Goal: Task Accomplishment & Management: Use online tool/utility

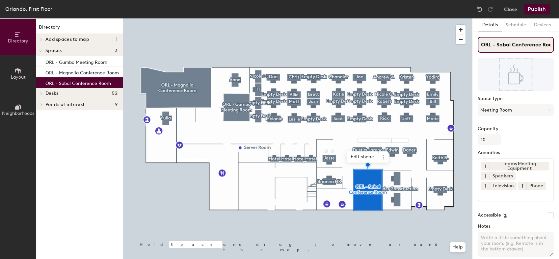
click at [461, 45] on div "Directory Layout Neighborhoods Directory Add spaces to map 1 (Future offices) S…" at bounding box center [279, 138] width 559 height 241
type input "Sabal Conference Room"
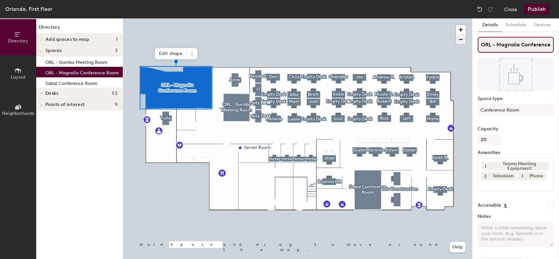
drag, startPoint x: 496, startPoint y: 43, endPoint x: 461, endPoint y: 42, distance: 34.9
click at [461, 42] on div "Directory Layout Neighborhoods Directory Add spaces to map 1 (Future offices) S…" at bounding box center [279, 138] width 559 height 241
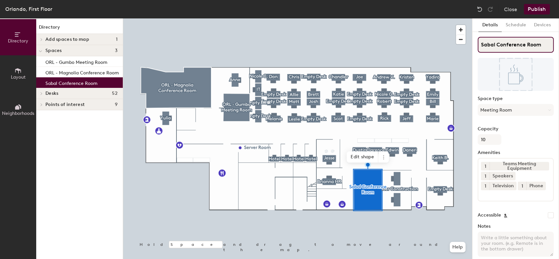
click at [480, 47] on input "Sabal Conference Room" at bounding box center [516, 45] width 76 height 16
type input "ORL - Sabal Conference Room"
click at [392, 18] on div at bounding box center [297, 18] width 349 height 0
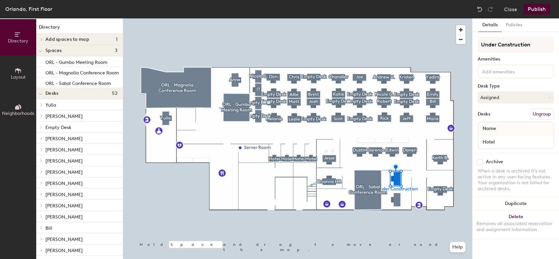
click at [514, 69] on input at bounding box center [510, 71] width 59 height 8
type input "Empty Office"
click at [543, 115] on button "Ungroup" at bounding box center [542, 114] width 24 height 11
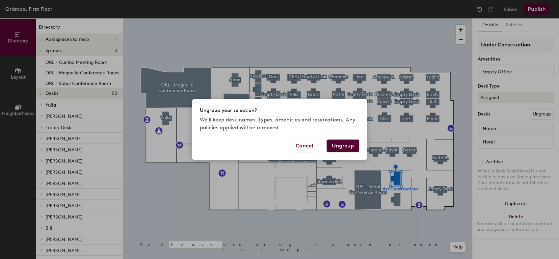
click at [337, 147] on button "Ungroup" at bounding box center [343, 146] width 33 height 13
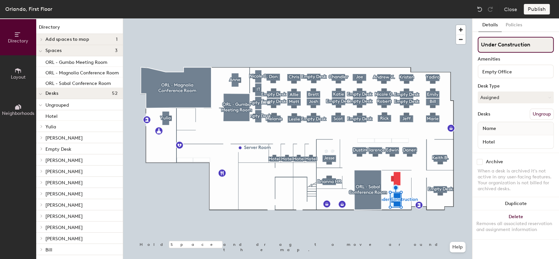
click at [523, 49] on input "Under Construction" at bounding box center [516, 45] width 76 height 16
click at [461, 46] on div "Directory Layout Neighborhoods Directory Add spaces to map 1 (Future offices) S…" at bounding box center [279, 138] width 559 height 241
click at [540, 117] on button "Ungroup" at bounding box center [542, 114] width 24 height 11
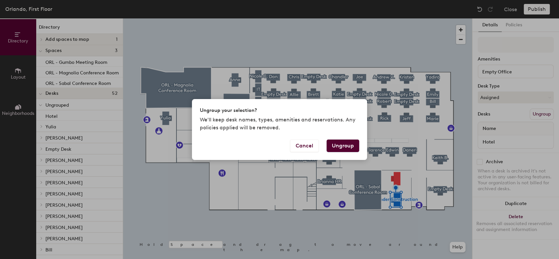
click at [346, 151] on button "Ungroup" at bounding box center [343, 146] width 33 height 13
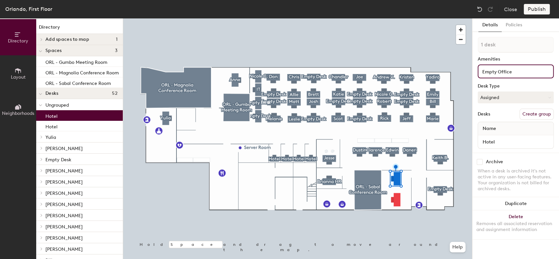
click at [462, 75] on div "Directory Layout Neighborhoods Directory Add spaces to map 1 (Future offices) S…" at bounding box center [279, 138] width 559 height 241
click at [440, 69] on div "Directory Layout Neighborhoods Directory Add spaces to map 1 (Future offices) S…" at bounding box center [279, 138] width 559 height 241
click at [476, 201] on button "Duplicate" at bounding box center [516, 203] width 87 height 13
click at [522, 95] on button "Assigned" at bounding box center [516, 98] width 76 height 12
click at [513, 27] on button "Policies" at bounding box center [514, 25] width 24 height 14
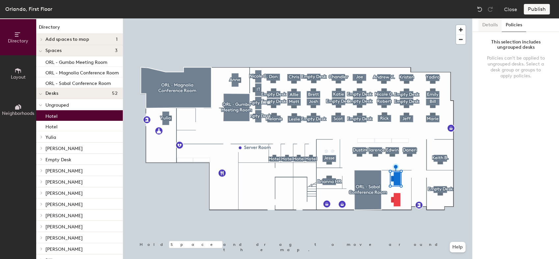
click at [486, 28] on button "Details" at bounding box center [490, 25] width 23 height 14
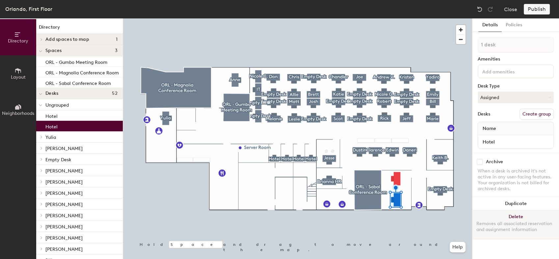
click at [518, 215] on button "Delete Removes all associated reservation and assignment information" at bounding box center [516, 224] width 87 height 29
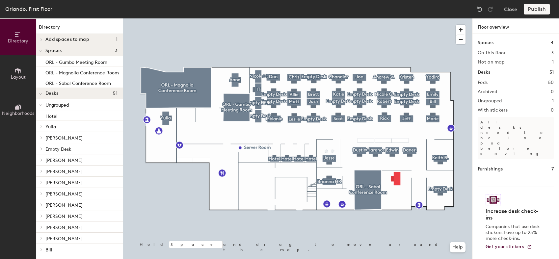
click at [394, 18] on div at bounding box center [297, 18] width 349 height 0
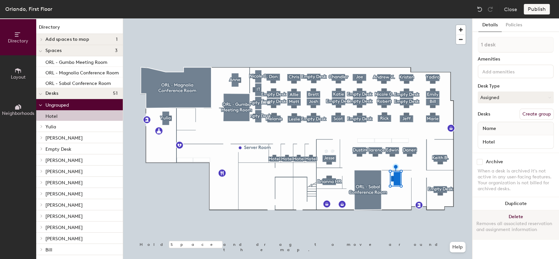
click at [525, 216] on button "Delete Removes all associated reservation and assignment information" at bounding box center [516, 224] width 87 height 29
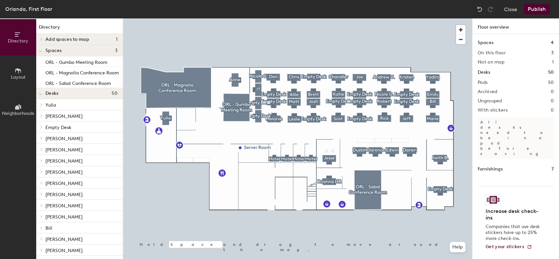
click at [13, 71] on button "Layout" at bounding box center [18, 73] width 36 height 36
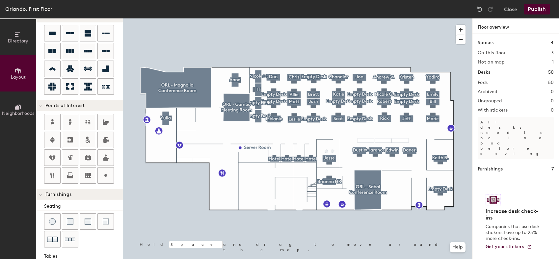
scroll to position [46, 0]
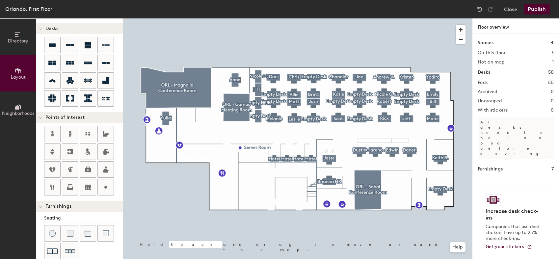
click at [16, 45] on button "Directory" at bounding box center [18, 37] width 36 height 36
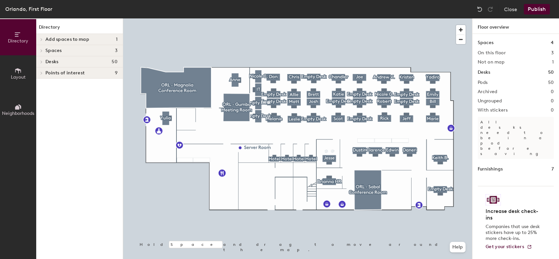
click at [23, 68] on button "Layout" at bounding box center [18, 73] width 36 height 36
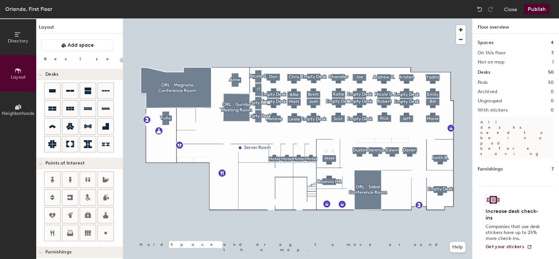
click at [26, 100] on button "Neighborhoods" at bounding box center [18, 110] width 36 height 36
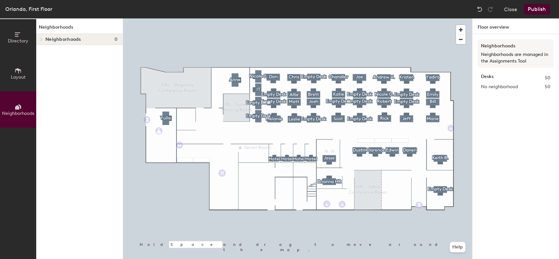
click at [24, 68] on button "Layout" at bounding box center [18, 73] width 36 height 36
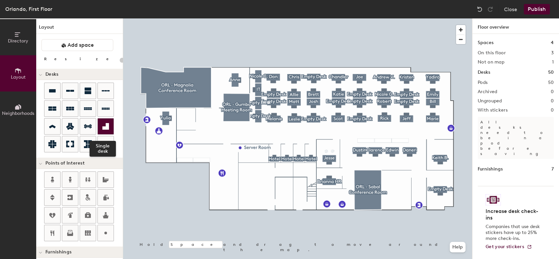
click at [105, 126] on icon at bounding box center [105, 126] width 7 height 7
click at [55, 91] on icon at bounding box center [52, 90] width 7 height 3
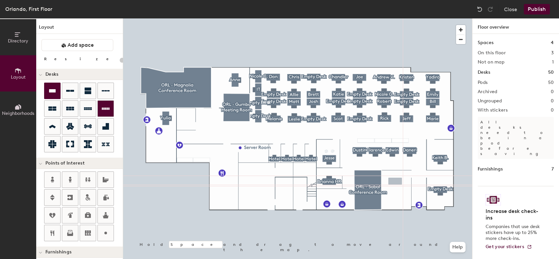
click at [395, 181] on div "Directory Layout Neighborhoods Layout Add space Resize Desks Points of Interest…" at bounding box center [279, 138] width 559 height 241
type input "260"
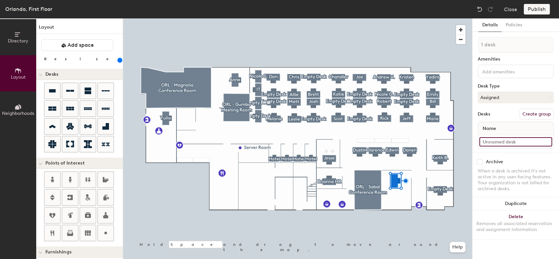
click at [511, 137] on input at bounding box center [516, 141] width 73 height 9
type input "Empty Desk"
click at [514, 162] on div "Archive" at bounding box center [516, 162] width 76 height 6
click at [530, 96] on button "Assigned" at bounding box center [516, 98] width 76 height 12
click at [529, 89] on div "1 desk Amenities Desk Type Assigned Assigned Hot Hoteled Desks Create group Nam…" at bounding box center [516, 95] width 76 height 116
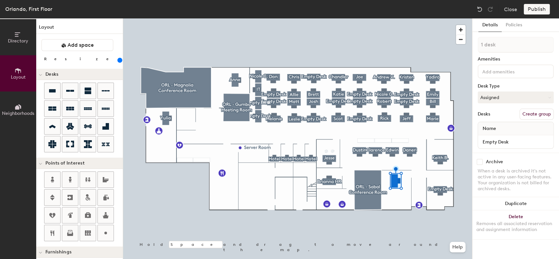
click at [515, 124] on div "Name" at bounding box center [515, 128] width 75 height 13
click at [45, 85] on div at bounding box center [52, 91] width 16 height 16
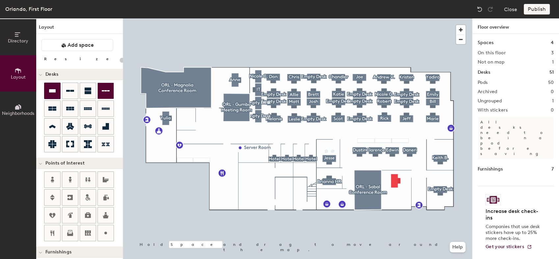
click at [398, 199] on div "Directory Layout Neighborhoods Layout Add space Resize Desks Points of Interest…" at bounding box center [279, 138] width 559 height 241
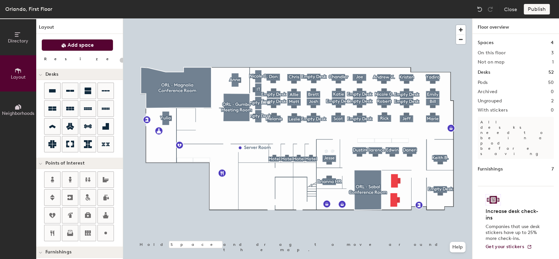
click at [73, 45] on span "Add space" at bounding box center [81, 45] width 26 height 7
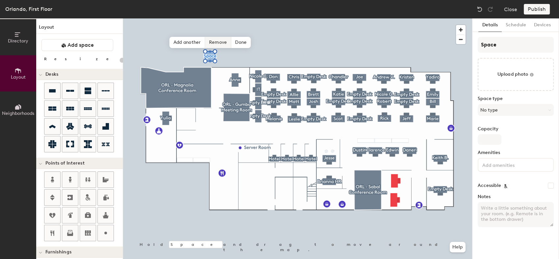
click at [221, 40] on span "Remove" at bounding box center [218, 42] width 26 height 11
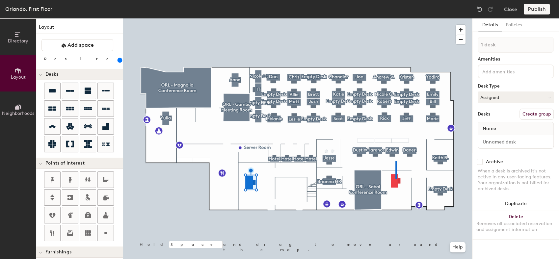
click at [396, 18] on div at bounding box center [297, 18] width 349 height 0
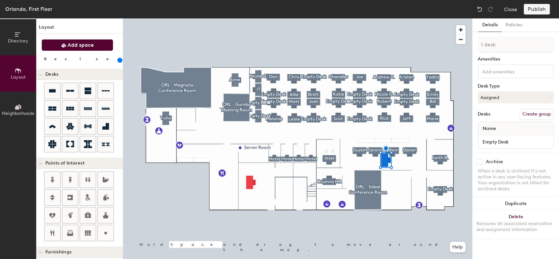
click at [85, 46] on span "Add space" at bounding box center [81, 45] width 26 height 7
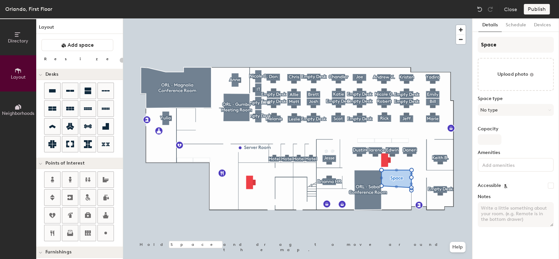
type input "20"
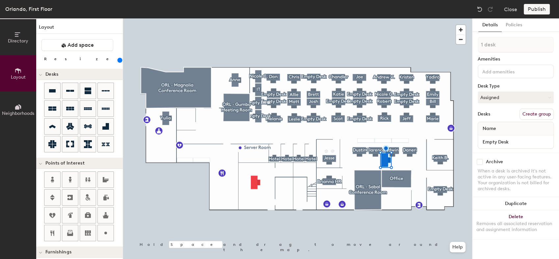
click at [397, 18] on div at bounding box center [297, 18] width 349 height 0
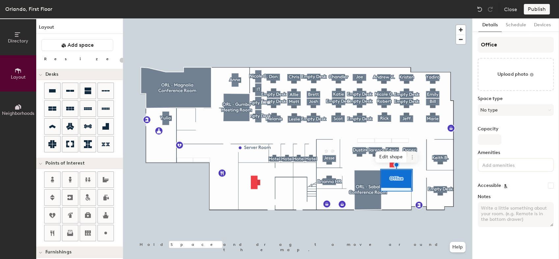
click at [412, 156] on icon at bounding box center [412, 155] width 1 height 1
click at [400, 156] on span "Edit shape" at bounding box center [391, 157] width 32 height 11
click at [370, 157] on span "Add another" at bounding box center [374, 161] width 36 height 11
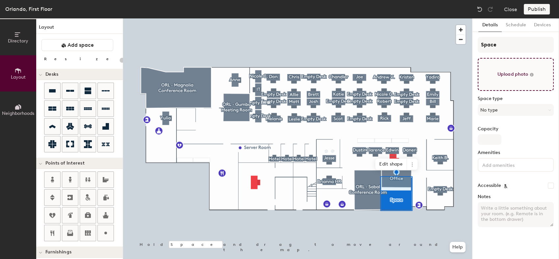
type input "20"
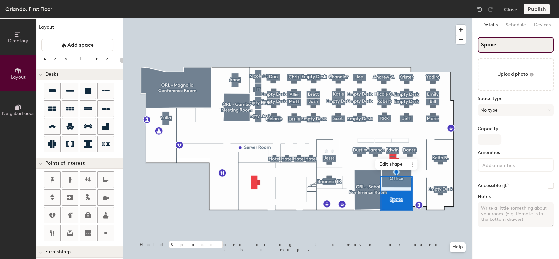
click at [454, 50] on div "Directory Layout Neighborhoods Layout Add space Resize Desks Points of Interest…" at bounding box center [279, 138] width 559 height 241
type input "E"
type input "20"
type input "Em"
type input "20"
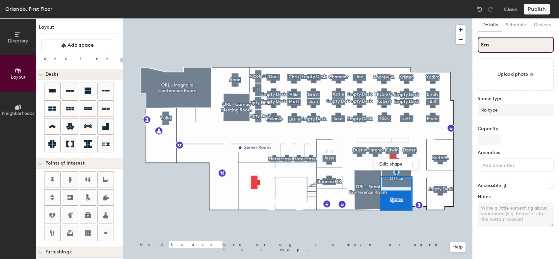
type input "Emo"
type input "20"
type input "Em"
type input "20"
type input "Emp"
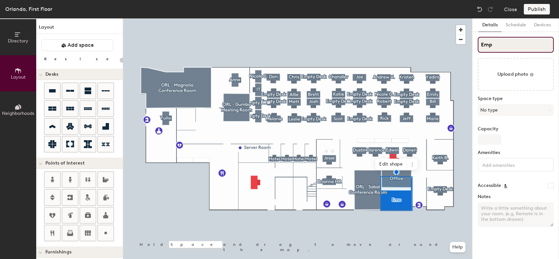
type input "20"
type input "Empty"
type input "20"
type input "Empty"
type input "20"
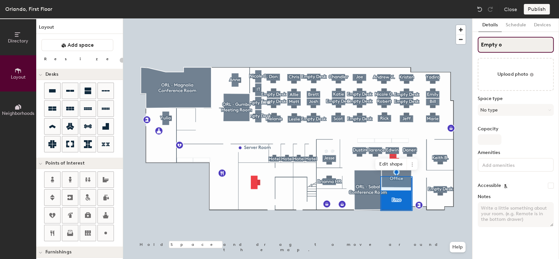
type input "Empty of"
type input "20"
type input "Empty o"
type input "20"
type input "Empty"
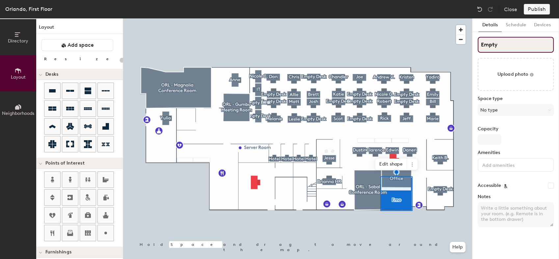
type input "20"
type input "Empty O"
type input "20"
type input "Empty Office"
type input "20"
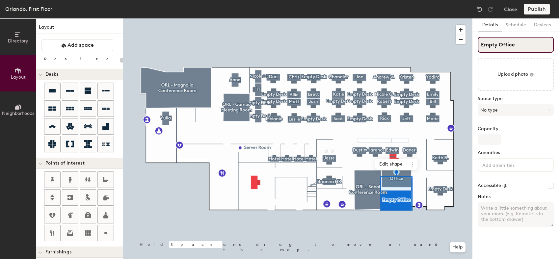
type input "Empty Office"
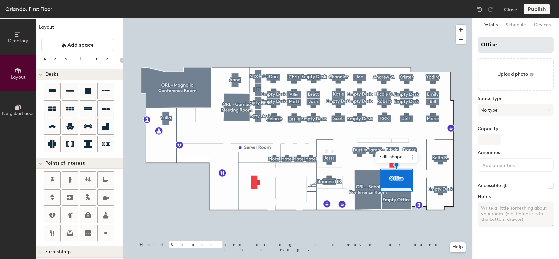
type input "20"
click at [480, 45] on input "Office" at bounding box center [516, 45] width 76 height 16
type input "EmpOffice"
type input "20"
type input "Empty Office"
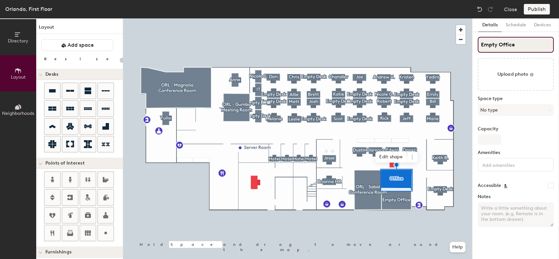
type input "20"
type input "Empty Office"
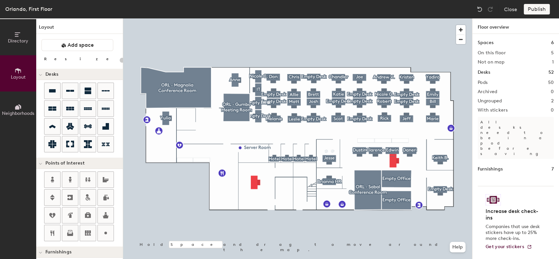
click at [495, 166] on h1 "Furnishings" at bounding box center [490, 169] width 25 height 7
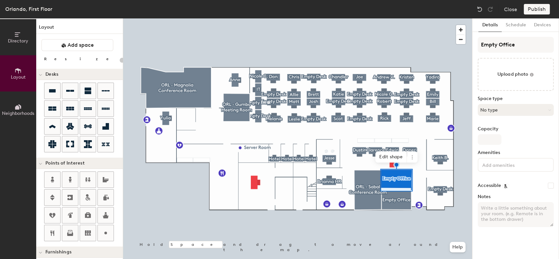
click at [533, 107] on button "No type" at bounding box center [516, 110] width 76 height 12
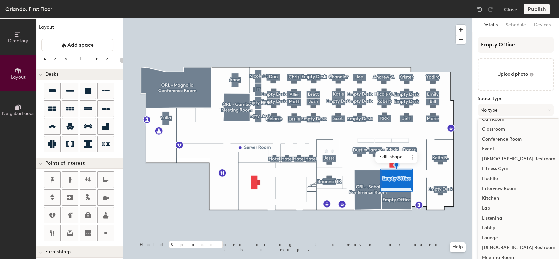
scroll to position [147, 0]
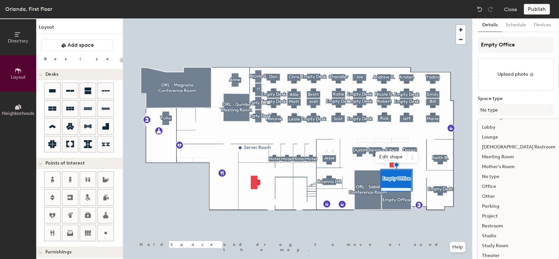
click at [496, 187] on div "Office" at bounding box center [518, 187] width 81 height 10
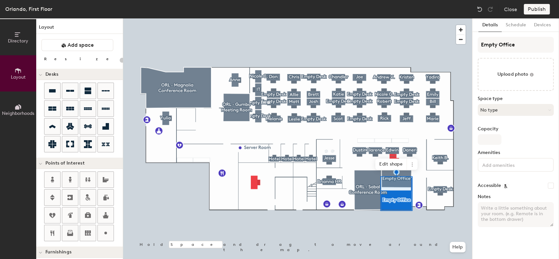
click at [501, 111] on button "No type" at bounding box center [516, 110] width 76 height 12
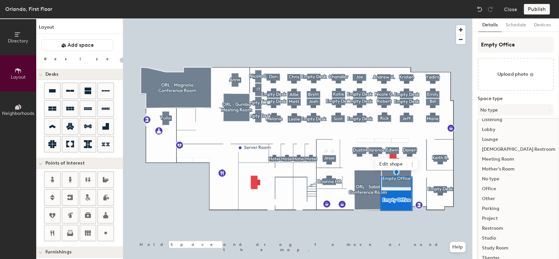
scroll to position [146, 0]
click at [490, 187] on div "Office" at bounding box center [518, 188] width 81 height 10
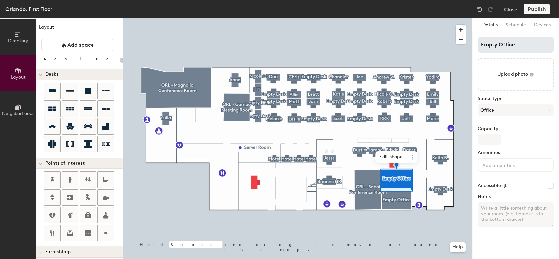
type input "20"
click at [509, 48] on input "Empty Office" at bounding box center [516, 45] width 76 height 16
type input "Empty D"
type input "20"
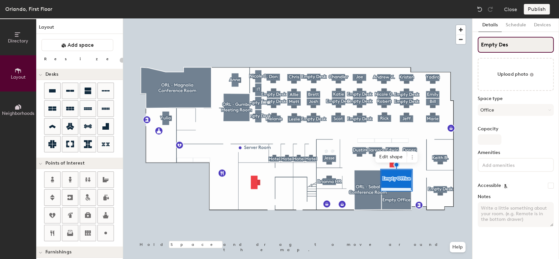
type input "Empty Desk"
type input "20"
type input "Empty Desk"
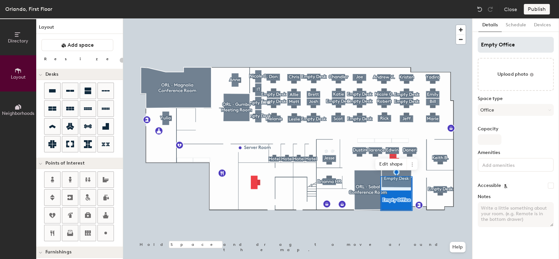
type input "20"
click at [506, 44] on input "Empty Office" at bounding box center [516, 45] width 76 height 16
type input "Empty Desk"
type input "20"
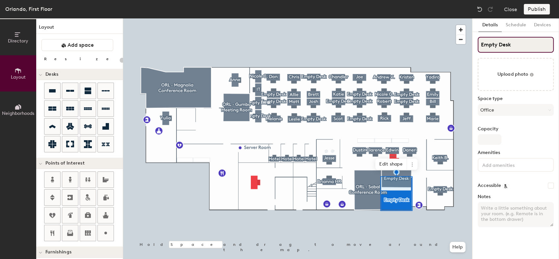
type input "Empty Desk"
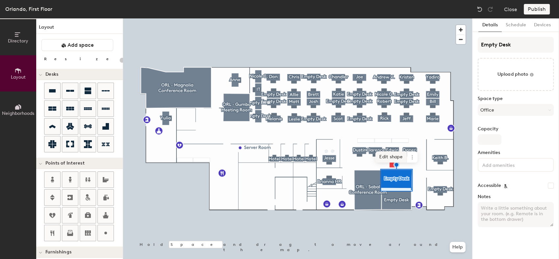
click at [396, 156] on span "Edit shape" at bounding box center [391, 157] width 32 height 11
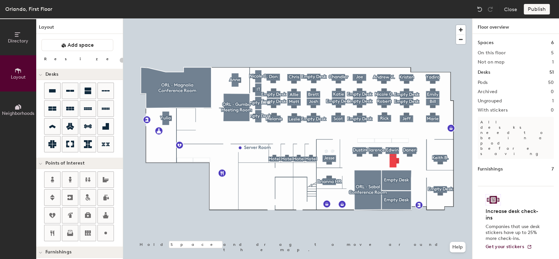
click at [396, 18] on div at bounding box center [297, 18] width 349 height 0
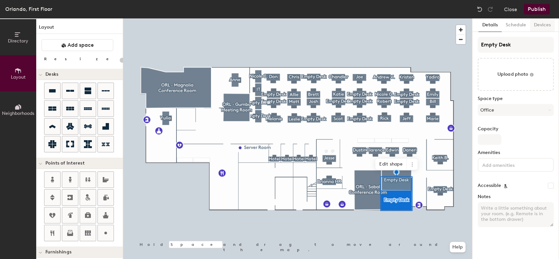
click at [541, 22] on button "Devices" at bounding box center [542, 25] width 25 height 14
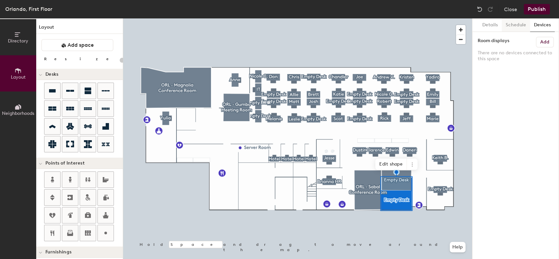
click at [512, 25] on button "Schedule" at bounding box center [516, 25] width 28 height 14
click at [492, 26] on button "Details" at bounding box center [490, 25] width 23 height 14
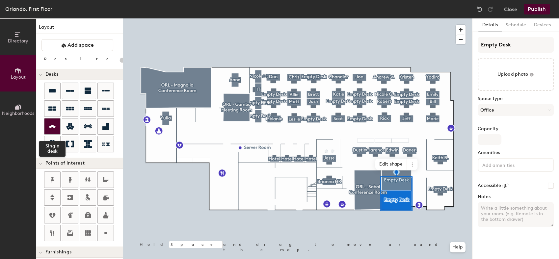
click at [55, 127] on icon at bounding box center [52, 127] width 7 height 4
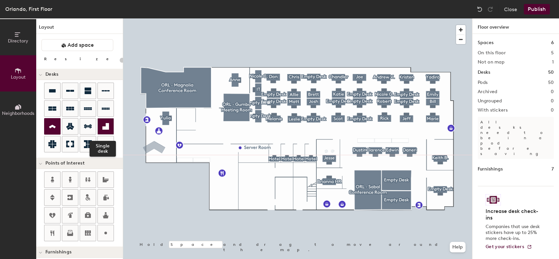
click at [108, 126] on icon at bounding box center [105, 126] width 7 height 7
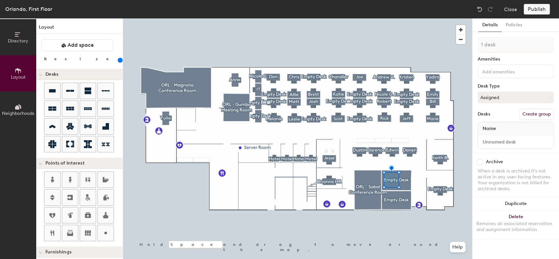
drag, startPoint x: 81, startPoint y: 61, endPoint x: 79, endPoint y: 66, distance: 5.5
click at [120, 63] on input "range" at bounding box center [120, 60] width 0 height 5
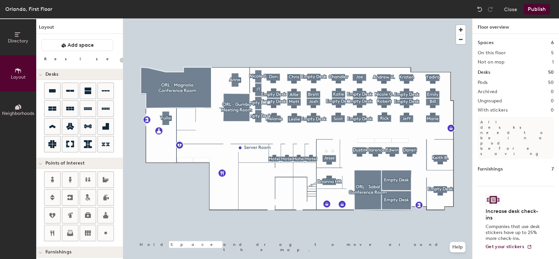
click at [534, 9] on button "Publish" at bounding box center [537, 9] width 26 height 11
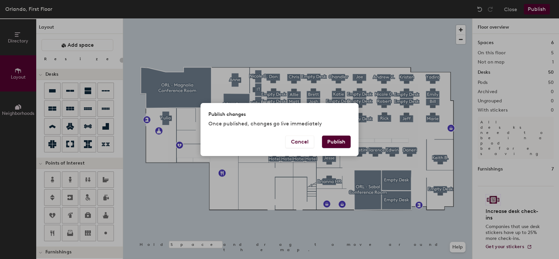
click at [342, 144] on button "Publish" at bounding box center [336, 142] width 29 height 13
type input "20"
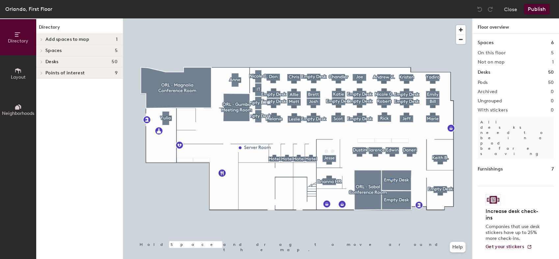
click at [391, 18] on div at bounding box center [297, 18] width 349 height 0
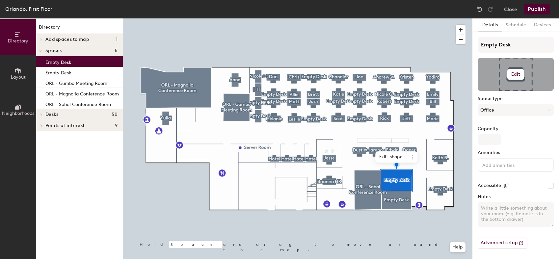
click at [519, 70] on button "Edit" at bounding box center [516, 74] width 17 height 11
click at [495, 99] on span "Remove" at bounding box center [515, 100] width 65 height 6
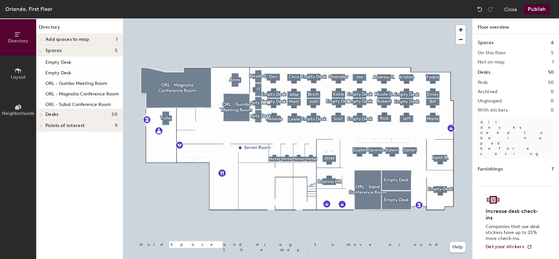
click at [11, 69] on button "Layout" at bounding box center [18, 73] width 36 height 36
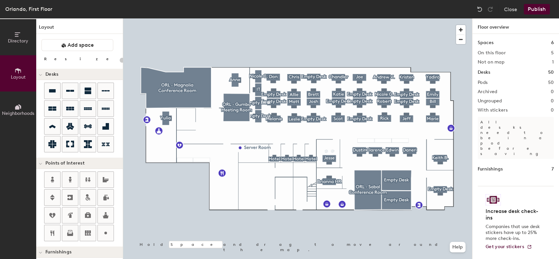
drag, startPoint x: 52, startPoint y: 94, endPoint x: 505, endPoint y: 74, distance: 453.0
click at [505, 74] on div "Directory Layout Neighborhoods Layout Add space Resize Desks Points of Interest…" at bounding box center [279, 138] width 559 height 241
click at [52, 87] on icon at bounding box center [52, 91] width 8 height 8
click at [390, 164] on div "Directory Layout Neighborhoods Layout Add space Resize Desks Points of Interest…" at bounding box center [279, 138] width 559 height 241
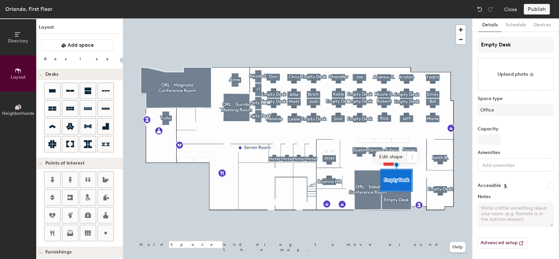
type input "20"
click at [411, 153] on span at bounding box center [412, 157] width 11 height 11
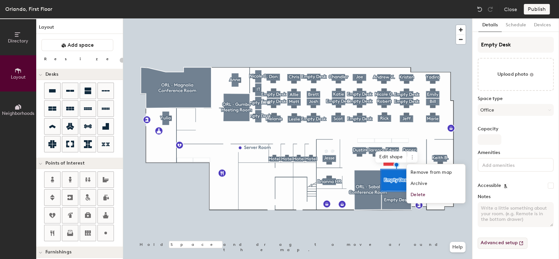
click at [511, 241] on button "Advanced setup" at bounding box center [503, 243] width 50 height 11
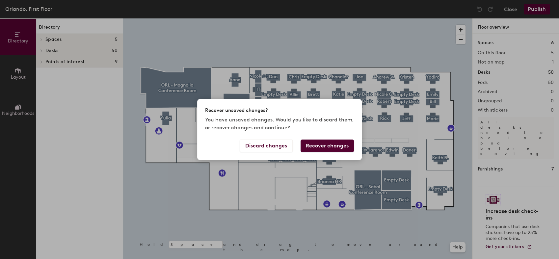
click at [327, 145] on button "Recover changes" at bounding box center [327, 146] width 53 height 13
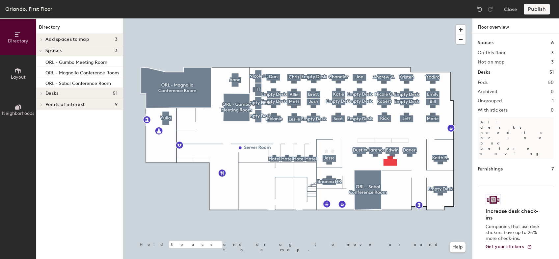
click at [84, 94] on h4 "Desks 51" at bounding box center [81, 93] width 72 height 5
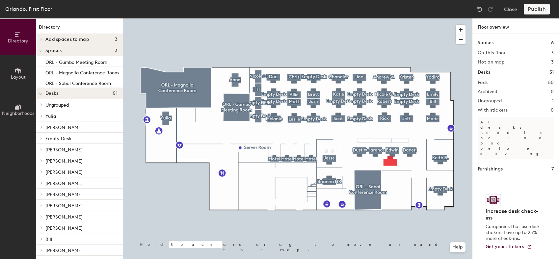
click at [21, 65] on button "Layout" at bounding box center [18, 73] width 36 height 36
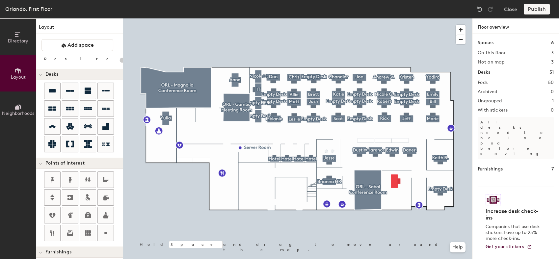
type input "260"
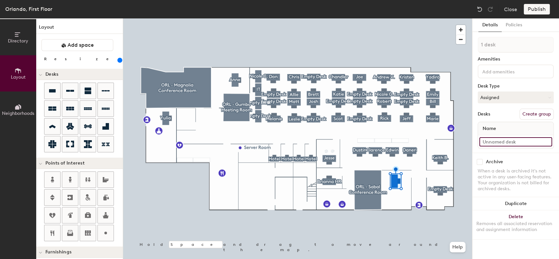
click at [518, 138] on input at bounding box center [516, 141] width 73 height 9
click at [435, 144] on div "Directory Layout Neighborhoods Layout Add space Resize Desks Points of Interest…" at bounding box center [279, 138] width 559 height 241
type input "Empty Desk"
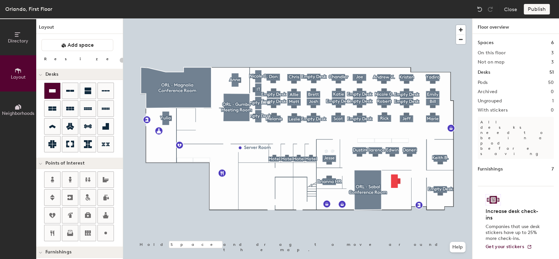
click at [45, 90] on div at bounding box center [52, 91] width 16 height 16
click at [397, 202] on div "Directory Layout Neighborhoods Layout Add space Resize Desks Points of Interest…" at bounding box center [279, 138] width 559 height 241
type input "260"
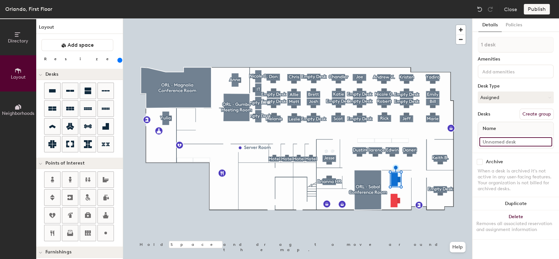
click at [523, 138] on input at bounding box center [516, 141] width 73 height 9
click at [480, 140] on input at bounding box center [516, 141] width 73 height 9
type input "Empty Desk"
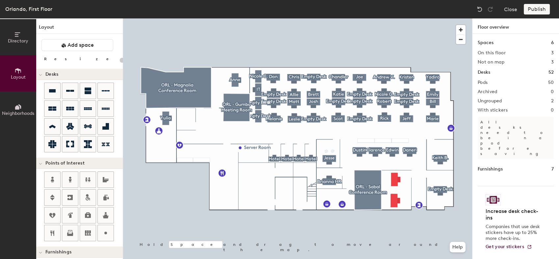
click at [525, 9] on div "Publish" at bounding box center [539, 9] width 30 height 11
click at [535, 8] on div "Publish" at bounding box center [539, 9] width 30 height 11
click at [534, 11] on div "Publish" at bounding box center [539, 9] width 30 height 11
click at [387, 18] on div at bounding box center [297, 18] width 349 height 0
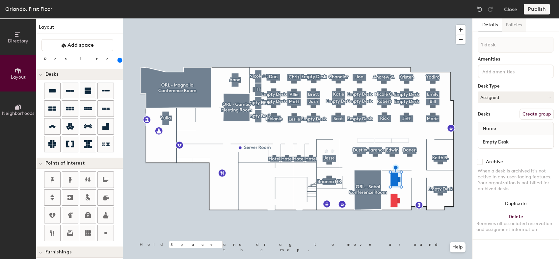
click at [515, 20] on button "Policies" at bounding box center [514, 25] width 24 height 14
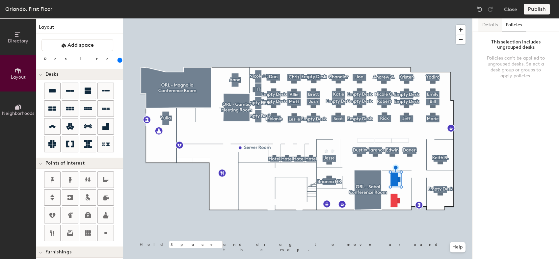
click at [491, 22] on button "Details" at bounding box center [490, 25] width 23 height 14
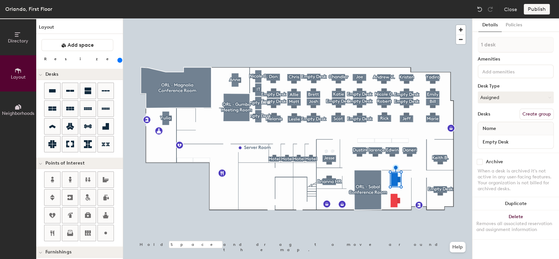
click at [508, 126] on div "Name" at bounding box center [515, 128] width 75 height 13
click at [527, 114] on button "Create group" at bounding box center [537, 114] width 34 height 11
click at [532, 113] on button "Create group" at bounding box center [537, 114] width 34 height 11
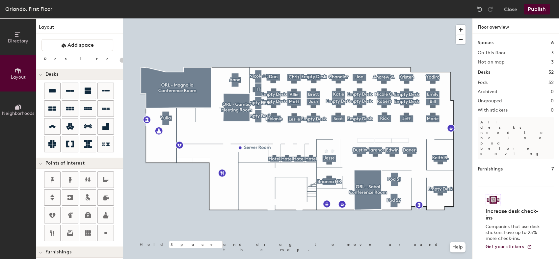
type input "260"
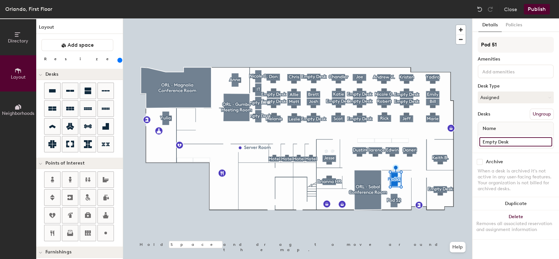
click at [524, 143] on input "Empty Desk" at bounding box center [516, 141] width 73 height 9
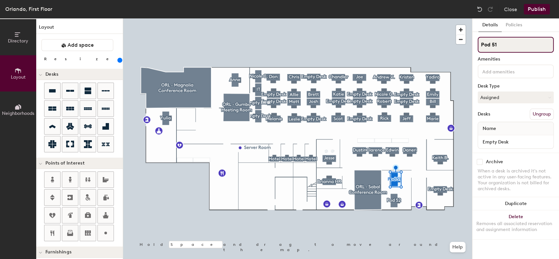
click at [511, 44] on input "Pod 51" at bounding box center [516, 45] width 76 height 16
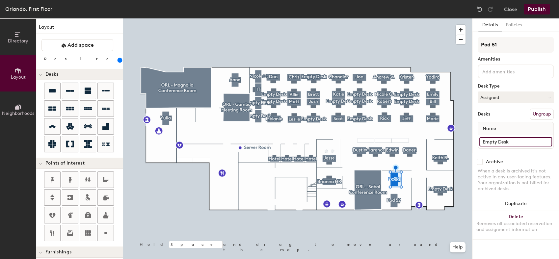
click at [466, 137] on div "Directory Layout Neighborhoods Layout Add space Resize Desks Points of Interest…" at bounding box center [279, 138] width 559 height 241
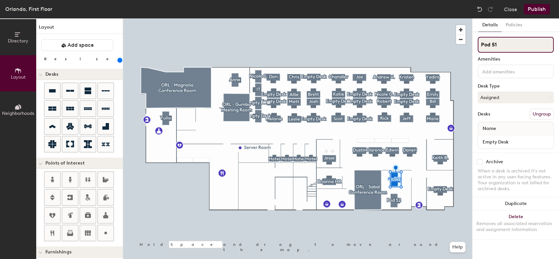
click at [509, 45] on input "Pod 51" at bounding box center [516, 45] width 76 height 16
paste input "Empty Desk"
click at [509, 45] on input "Pod Empty Desk" at bounding box center [516, 45] width 76 height 16
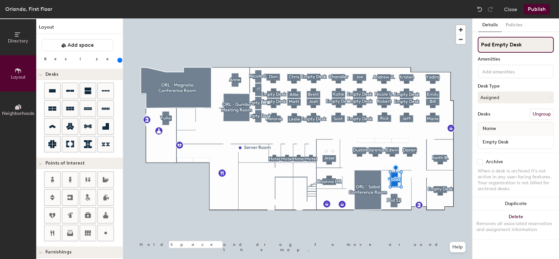
click at [509, 45] on input "Pod Empty Desk" at bounding box center [516, 45] width 76 height 16
paste input
type input "Empty Desk"
click at [505, 44] on input "Pod 52" at bounding box center [516, 45] width 76 height 16
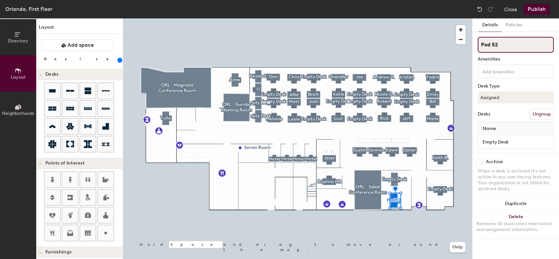
click at [505, 44] on input "Pod 52" at bounding box center [516, 45] width 76 height 16
paste input "Empty Desk"
type input "Empty Desk"
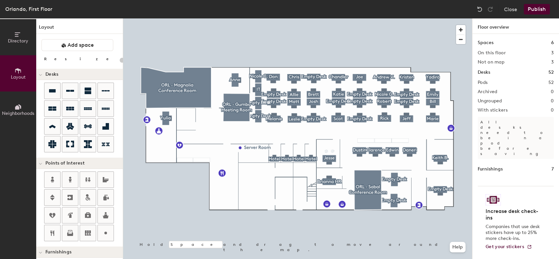
click at [535, 13] on button "Publish" at bounding box center [537, 9] width 26 height 11
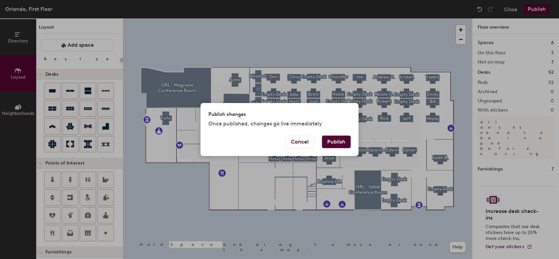
click at [347, 141] on button "Publish" at bounding box center [336, 142] width 29 height 13
type input "20"
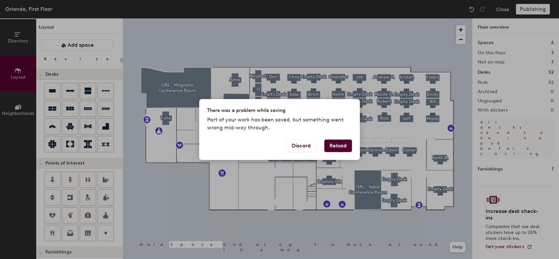
click at [345, 148] on button "Reload" at bounding box center [338, 146] width 28 height 13
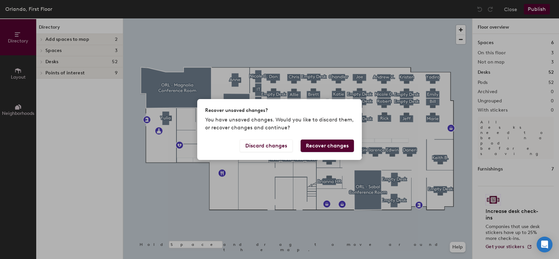
click at [316, 143] on button "Recover changes" at bounding box center [327, 146] width 53 height 13
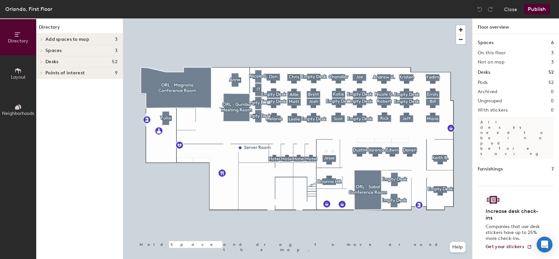
click at [541, 2] on div "Orlando, First Floor Close Publish" at bounding box center [279, 9] width 559 height 18
click at [540, 7] on button "Publish" at bounding box center [537, 9] width 26 height 11
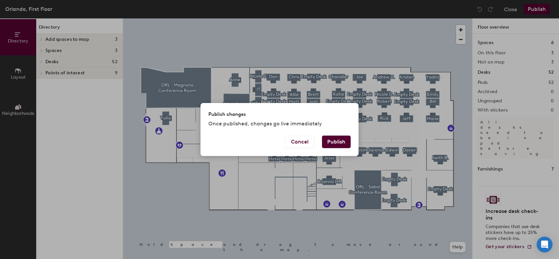
click at [335, 142] on button "Publish" at bounding box center [336, 142] width 29 height 13
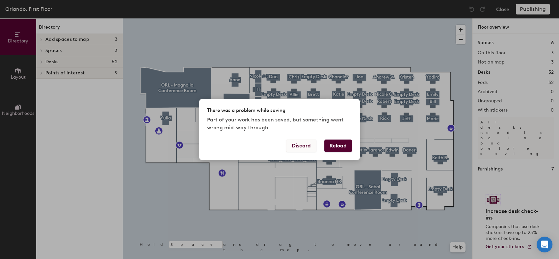
click at [309, 147] on button "Discard" at bounding box center [301, 146] width 30 height 13
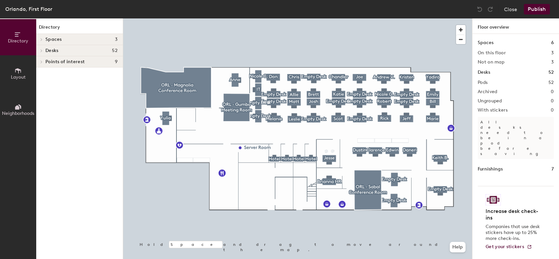
click at [529, 8] on button "Publish" at bounding box center [537, 9] width 26 height 11
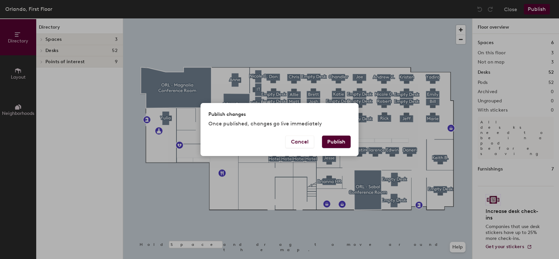
click at [335, 143] on button "Publish" at bounding box center [336, 142] width 29 height 13
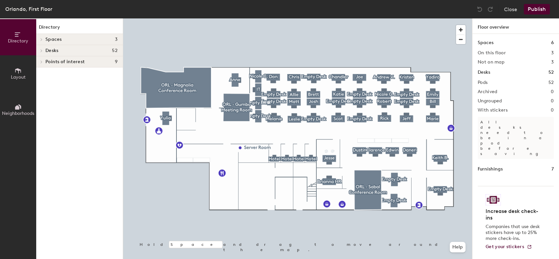
click at [500, 166] on h1 "Furnishings" at bounding box center [490, 169] width 25 height 7
click at [493, 166] on h1 "Furnishings" at bounding box center [490, 169] width 25 height 7
click at [497, 124] on p "All desks need to be in a pod before saving" at bounding box center [516, 138] width 76 height 42
click at [347, 18] on div at bounding box center [297, 18] width 349 height 0
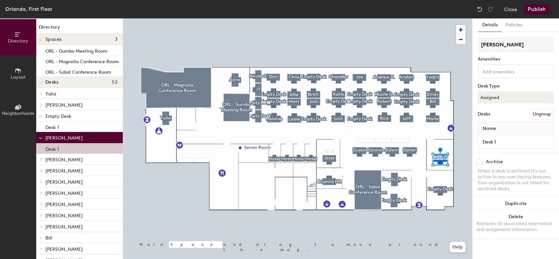
click at [539, 10] on button "Publish" at bounding box center [537, 9] width 26 height 11
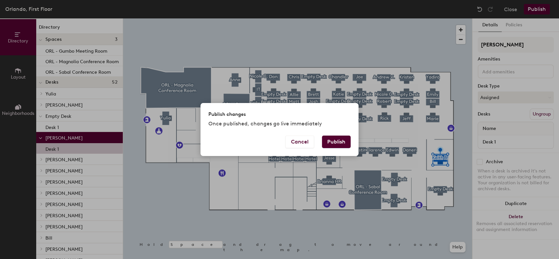
click at [340, 140] on button "Publish" at bounding box center [336, 142] width 29 height 13
